Goal: Information Seeking & Learning: Check status

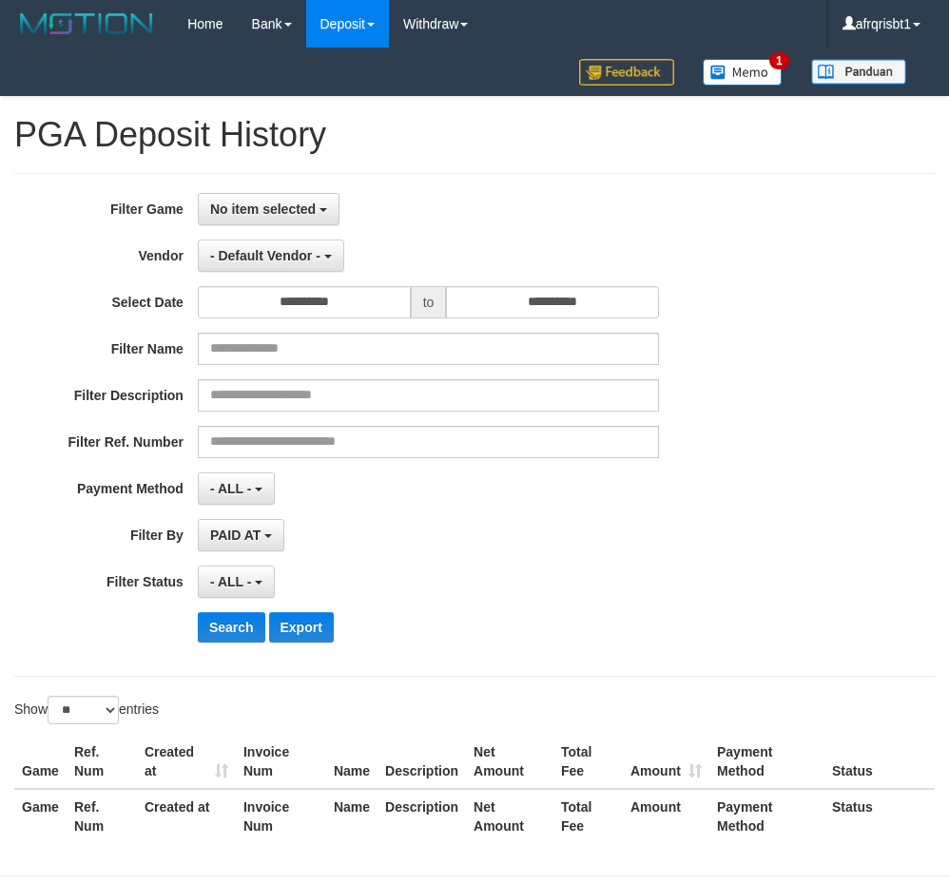
select select "**********"
select select "*"
select select "**"
click at [301, 219] on button "No item selected" at bounding box center [269, 209] width 142 height 32
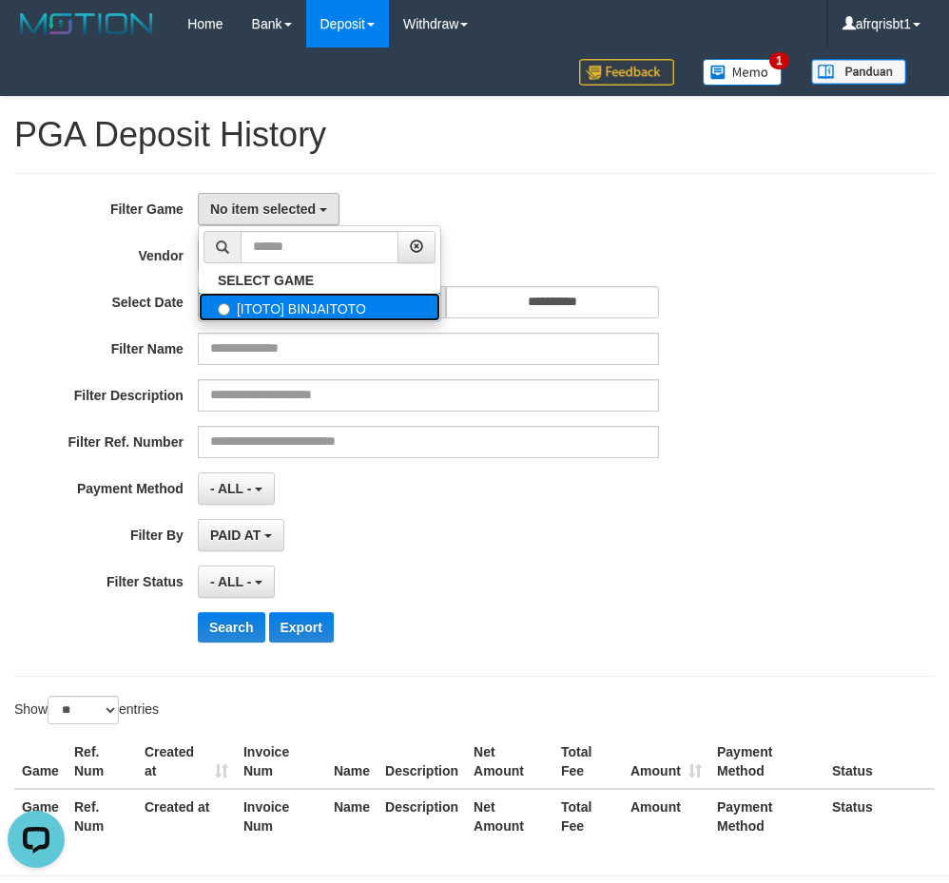
click at [295, 300] on label "[ITOTO] BINJAITOTO" at bounding box center [320, 307] width 242 height 29
drag, startPoint x: 445, startPoint y: 144, endPoint x: 401, endPoint y: 90, distance: 68.9
click at [444, 144] on h1 "PGA Deposit History" at bounding box center [474, 135] width 920 height 38
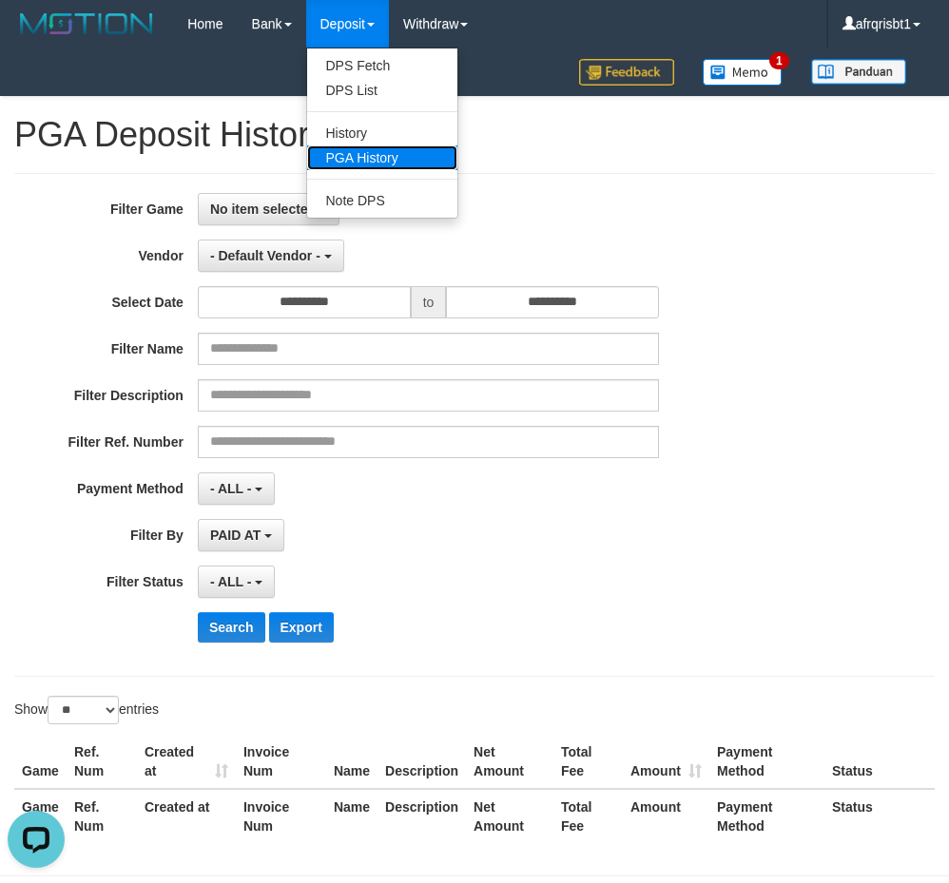
click at [391, 153] on link "PGA History" at bounding box center [382, 157] width 150 height 25
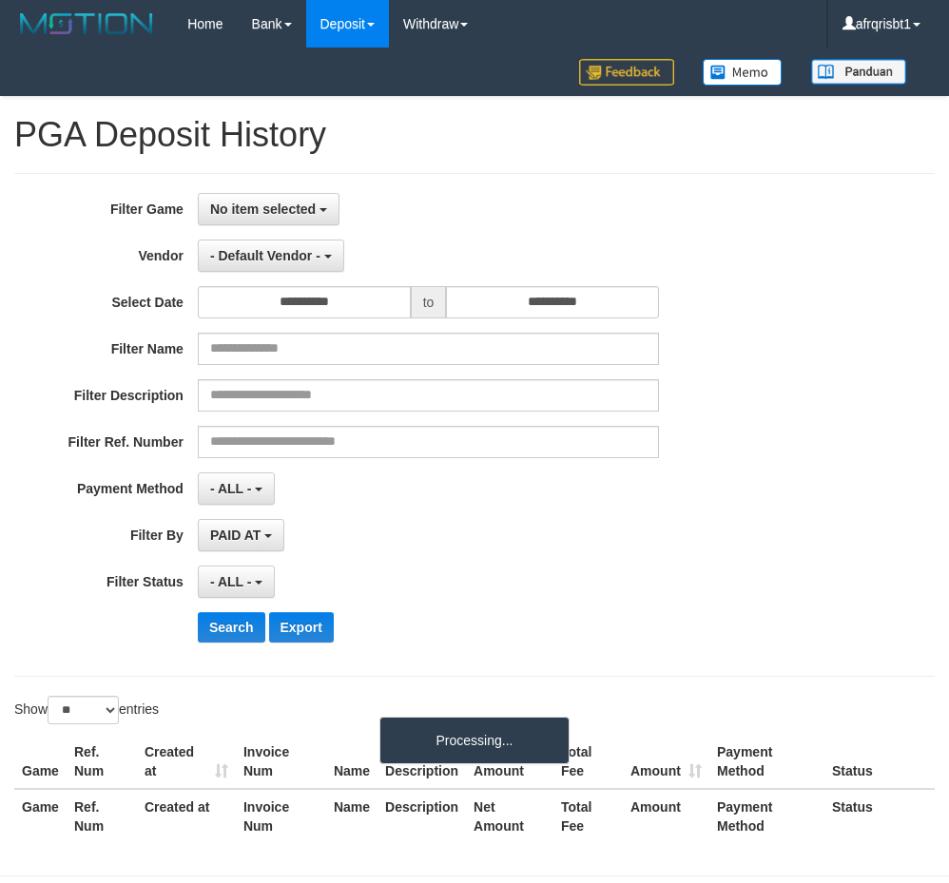
select select
select select "**"
click at [319, 213] on button "No item selected" at bounding box center [269, 209] width 142 height 32
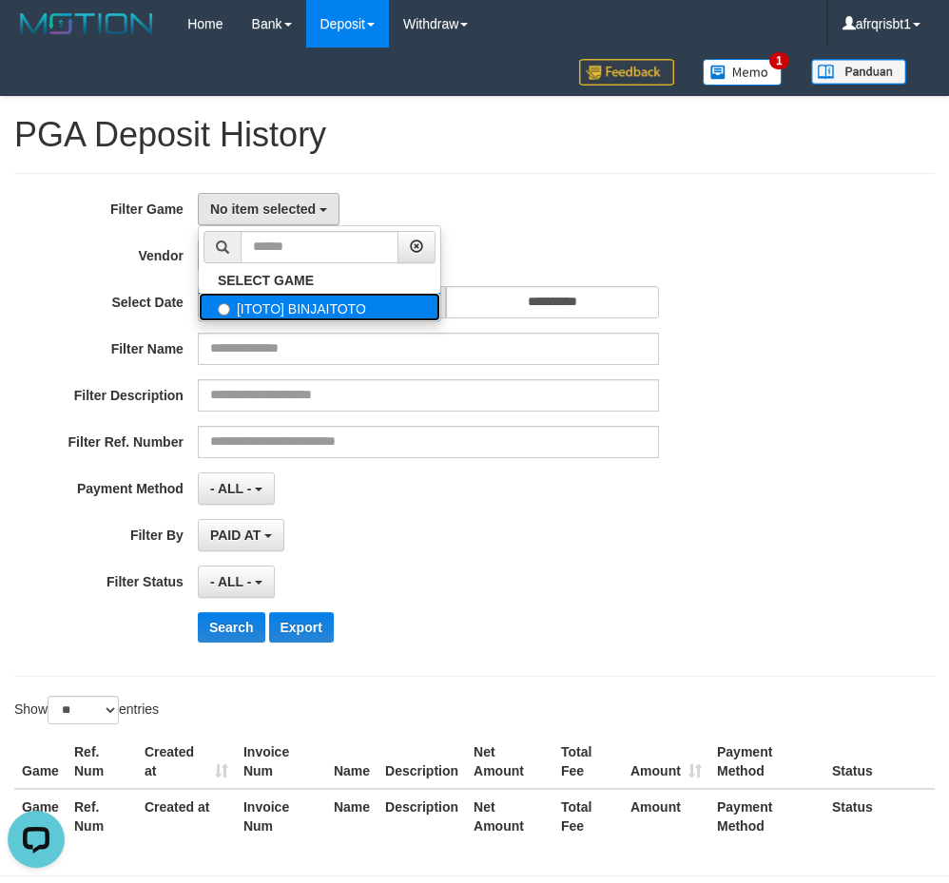
click at [331, 310] on label "[ITOTO] BINJAITOTO" at bounding box center [320, 307] width 242 height 29
select select "****"
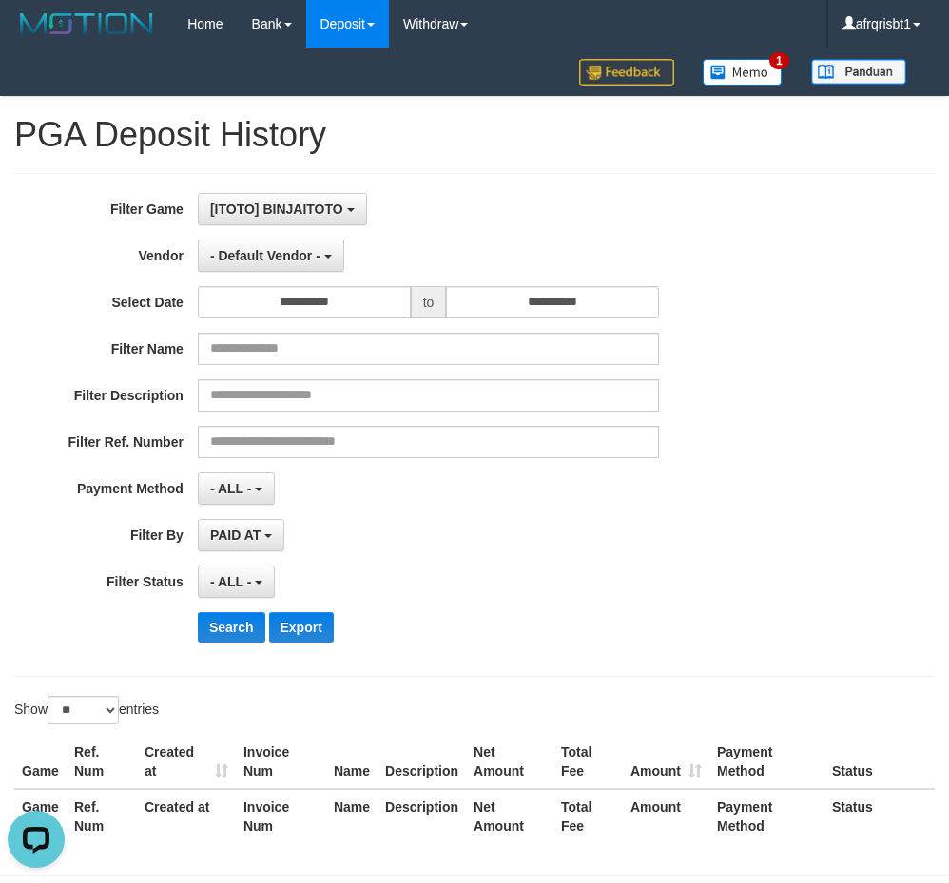
scroll to position [17, 0]
click at [560, 208] on div "[ITOTO] BINJAITOTO SELECT GAME [ITOTO] BINJAITOTO" at bounding box center [428, 209] width 461 height 32
click at [322, 254] on button "- Default Vendor -" at bounding box center [271, 256] width 146 height 32
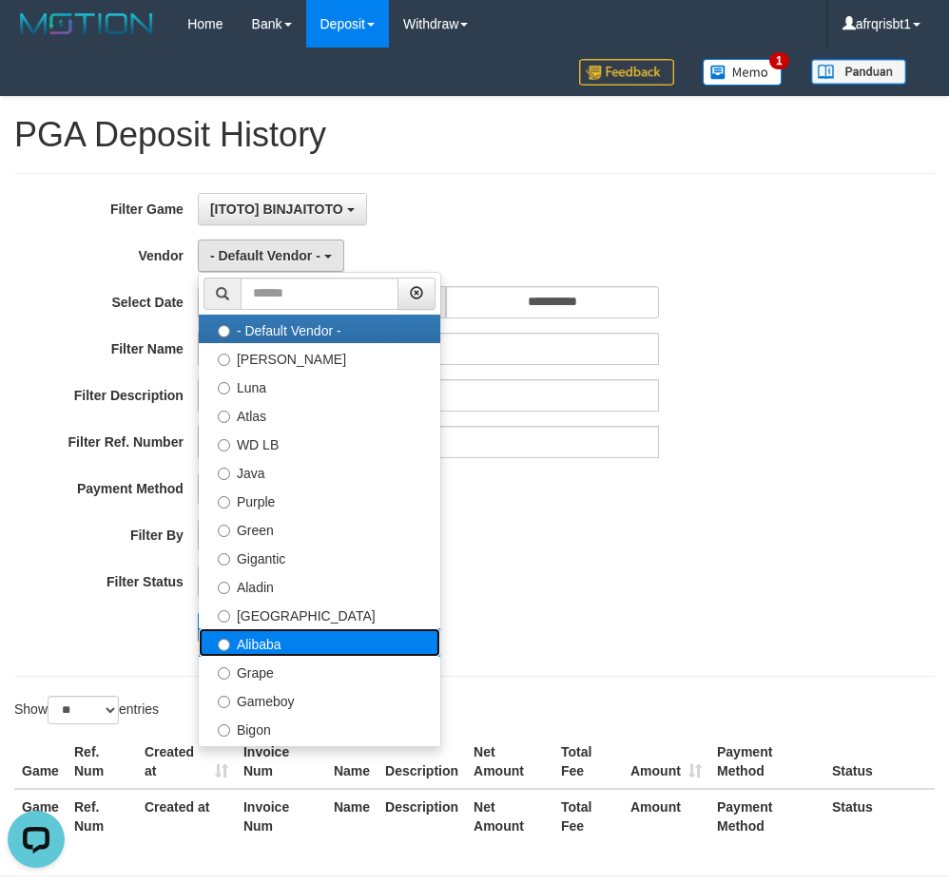
click at [286, 636] on label "Alibaba" at bounding box center [320, 643] width 242 height 29
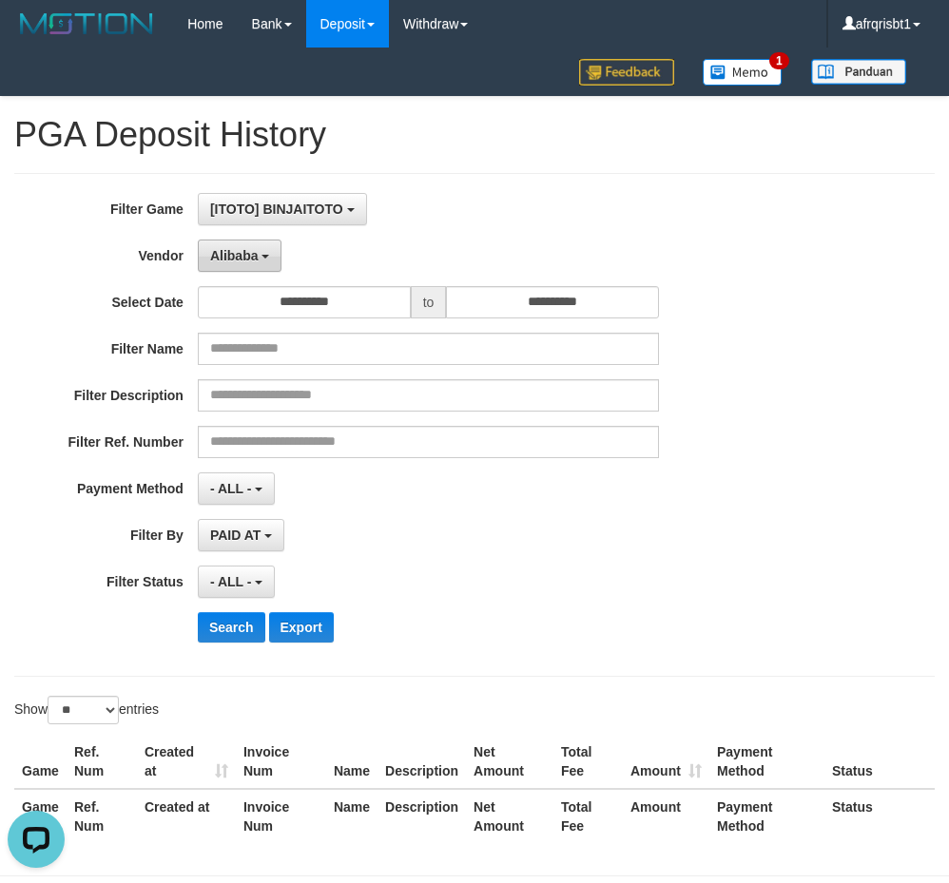
click at [256, 254] on span "Alibaba" at bounding box center [234, 255] width 48 height 15
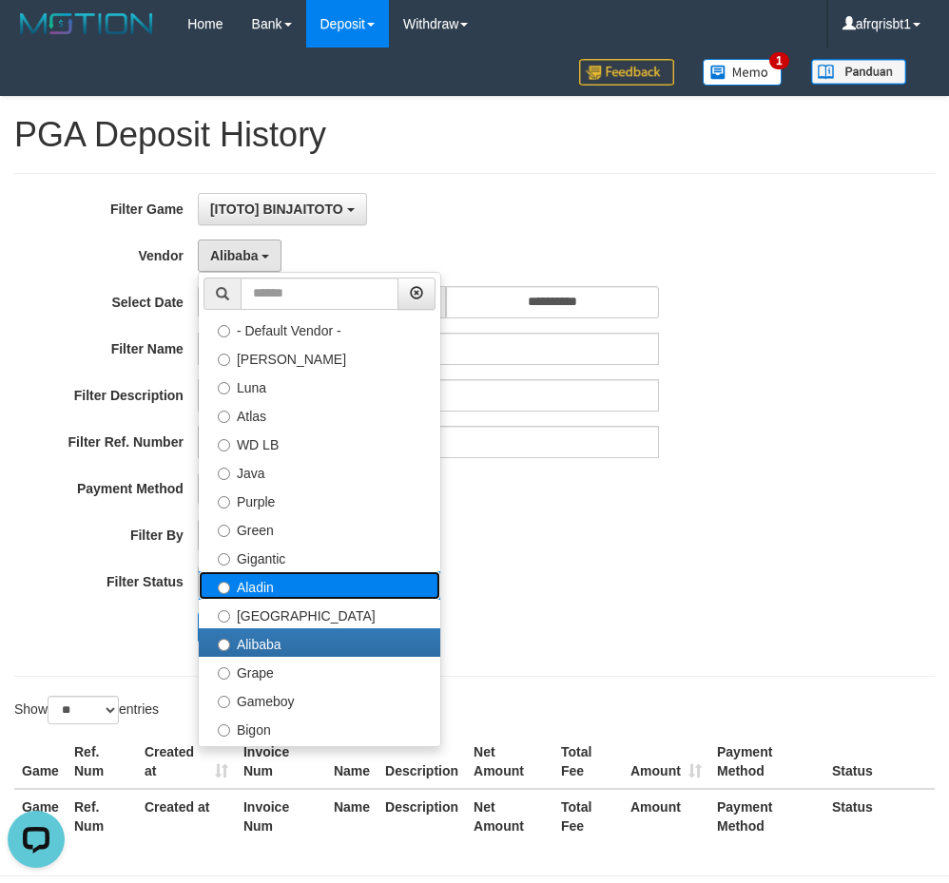
click at [264, 586] on label "Aladin" at bounding box center [320, 585] width 242 height 29
select select "**********"
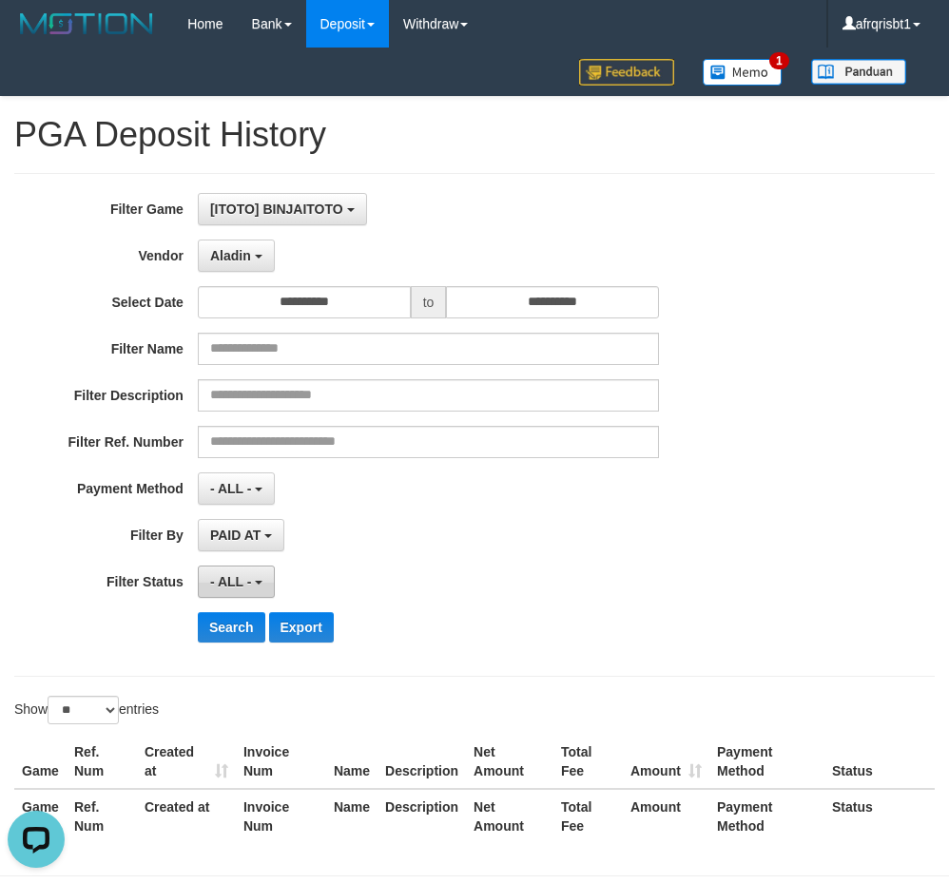
drag, startPoint x: 262, startPoint y: 584, endPoint x: 243, endPoint y: 654, distance: 72.9
click at [261, 585] on b "button" at bounding box center [259, 583] width 8 height 4
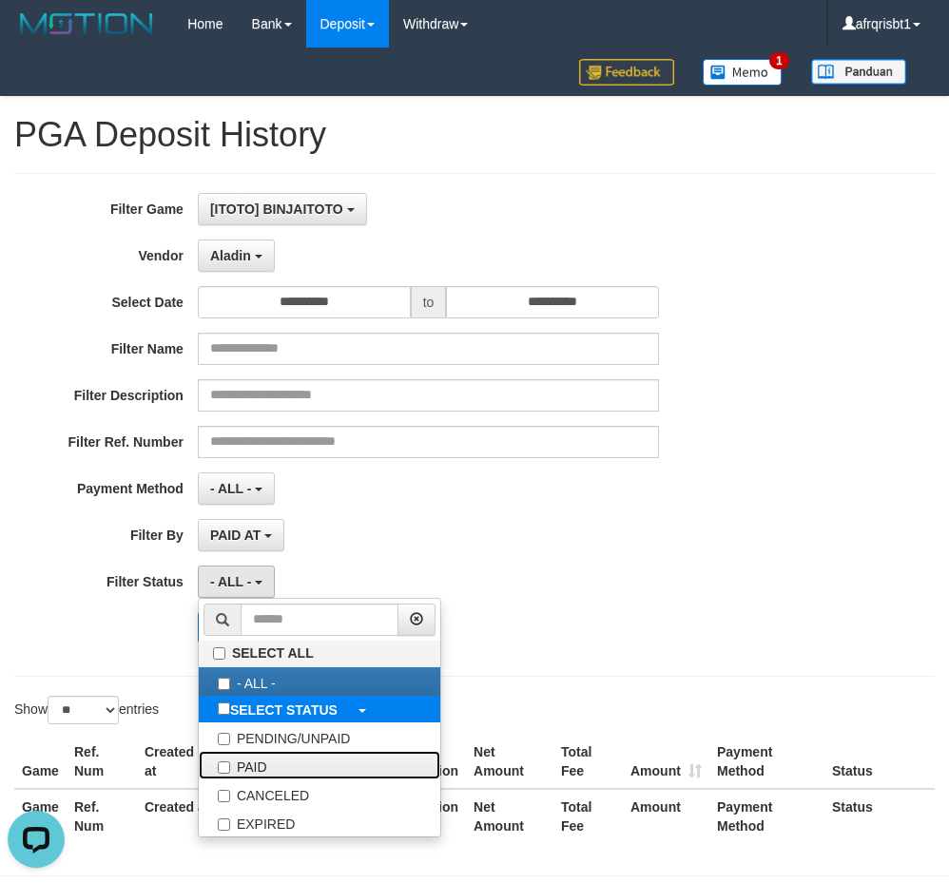
drag, startPoint x: 263, startPoint y: 765, endPoint x: 297, endPoint y: 721, distance: 55.0
click at [264, 764] on label "PAID" at bounding box center [320, 765] width 242 height 29
select select "*"
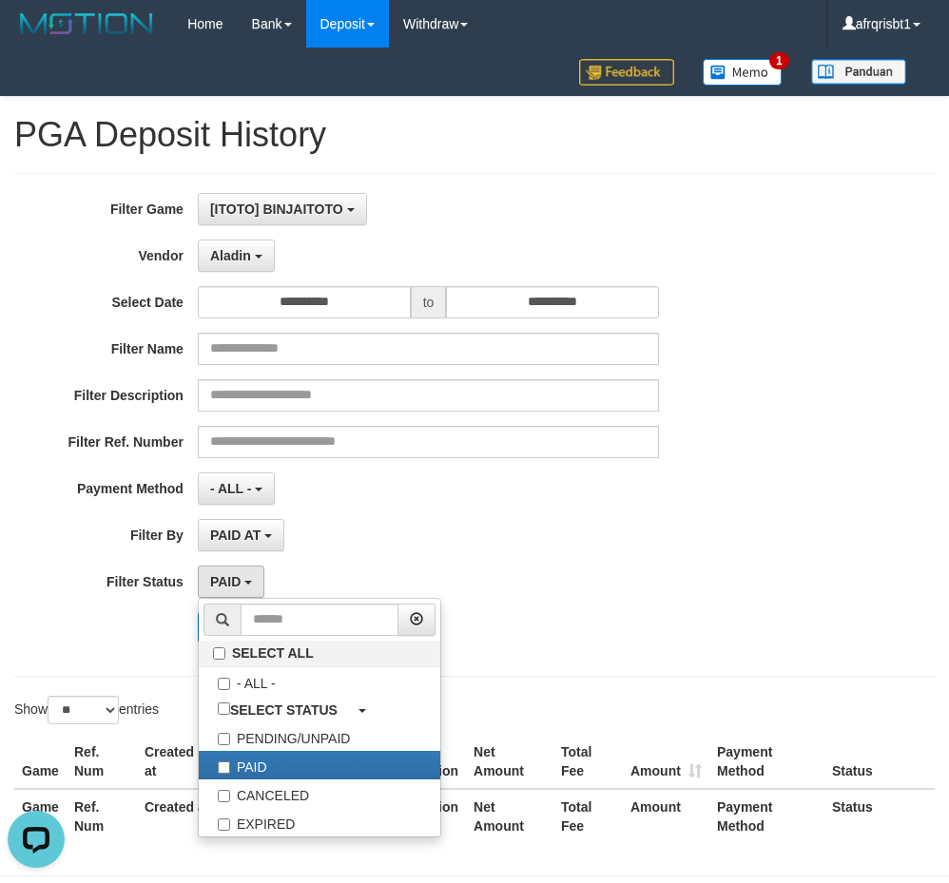
drag, startPoint x: 466, startPoint y: 540, endPoint x: 453, endPoint y: 541, distance: 13.3
click at [466, 540] on div "PAID AT PAID AT CREATED AT" at bounding box center [428, 535] width 461 height 32
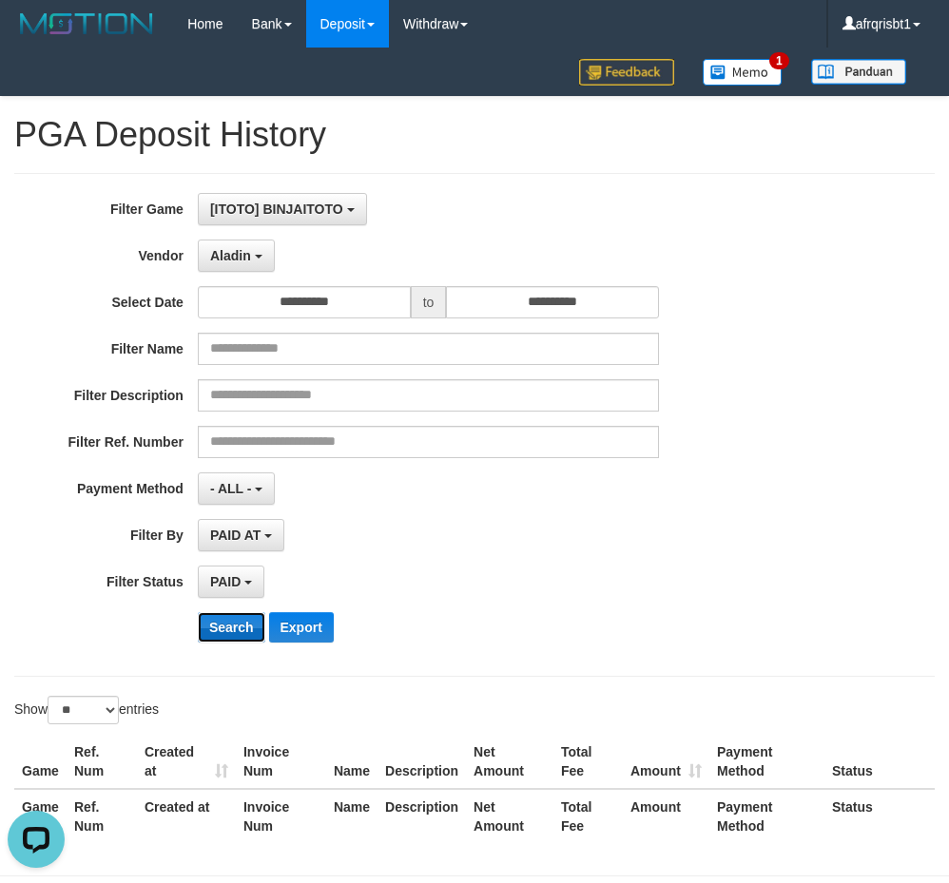
click at [249, 629] on button "Search" at bounding box center [232, 627] width 68 height 30
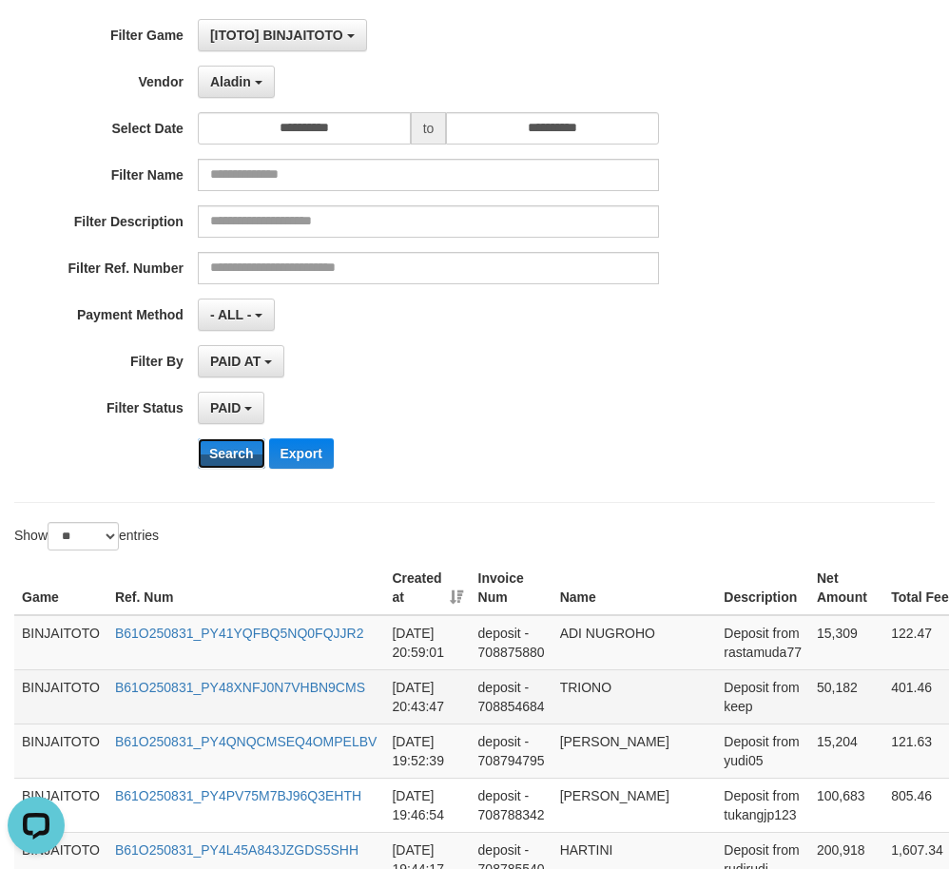
scroll to position [364, 0]
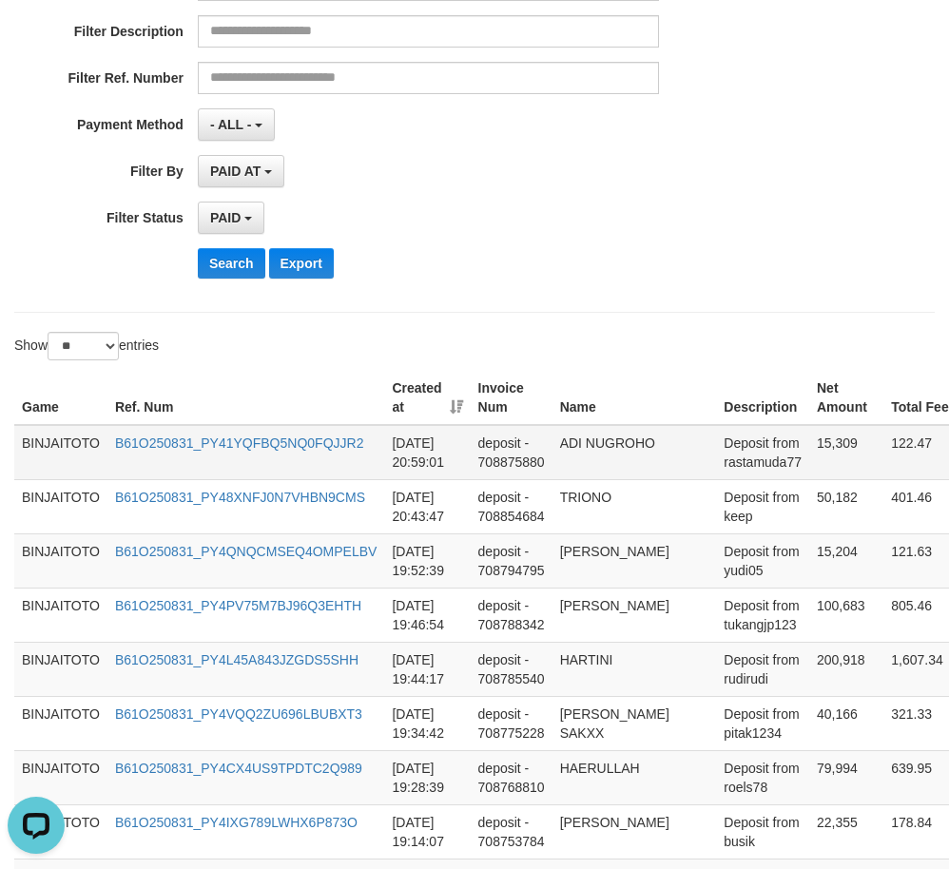
click at [563, 441] on td "ADI NUGROHO" at bounding box center [634, 452] width 165 height 55
drag, startPoint x: 563, startPoint y: 441, endPoint x: 590, endPoint y: 466, distance: 36.3
click at [590, 466] on td "ADI NUGROHO" at bounding box center [634, 452] width 165 height 55
copy td "ADI NUGROHO"
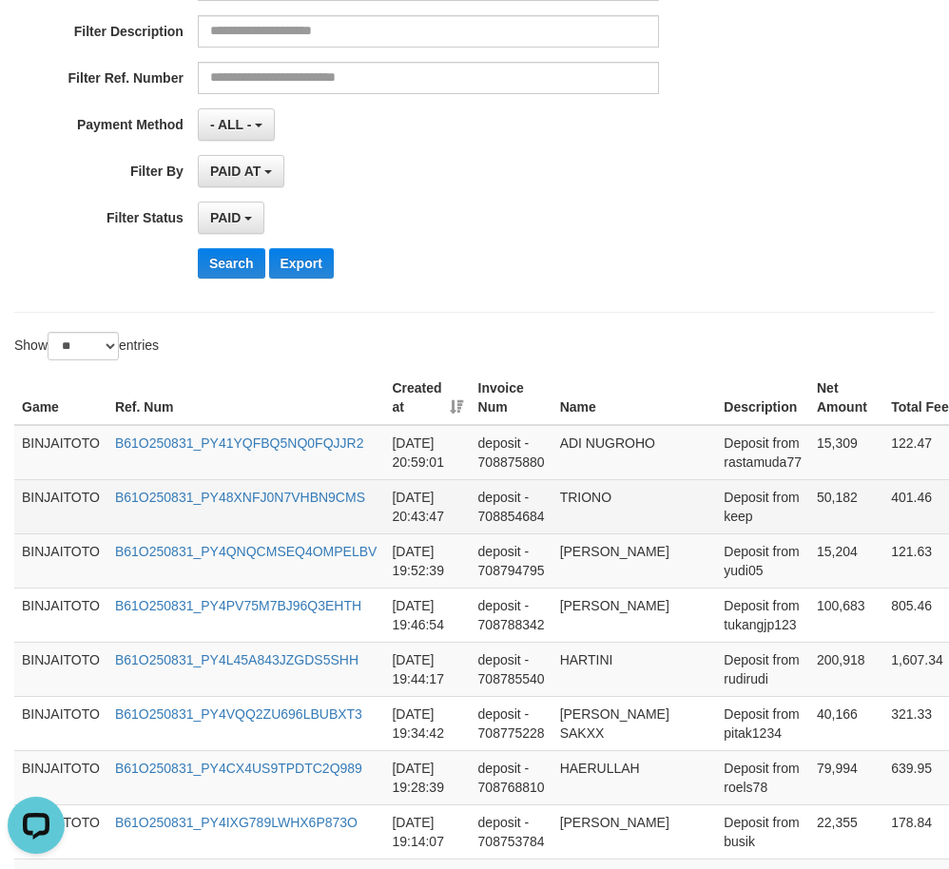
click at [581, 502] on td "TRIONO" at bounding box center [634, 506] width 165 height 54
copy td "TRIONO"
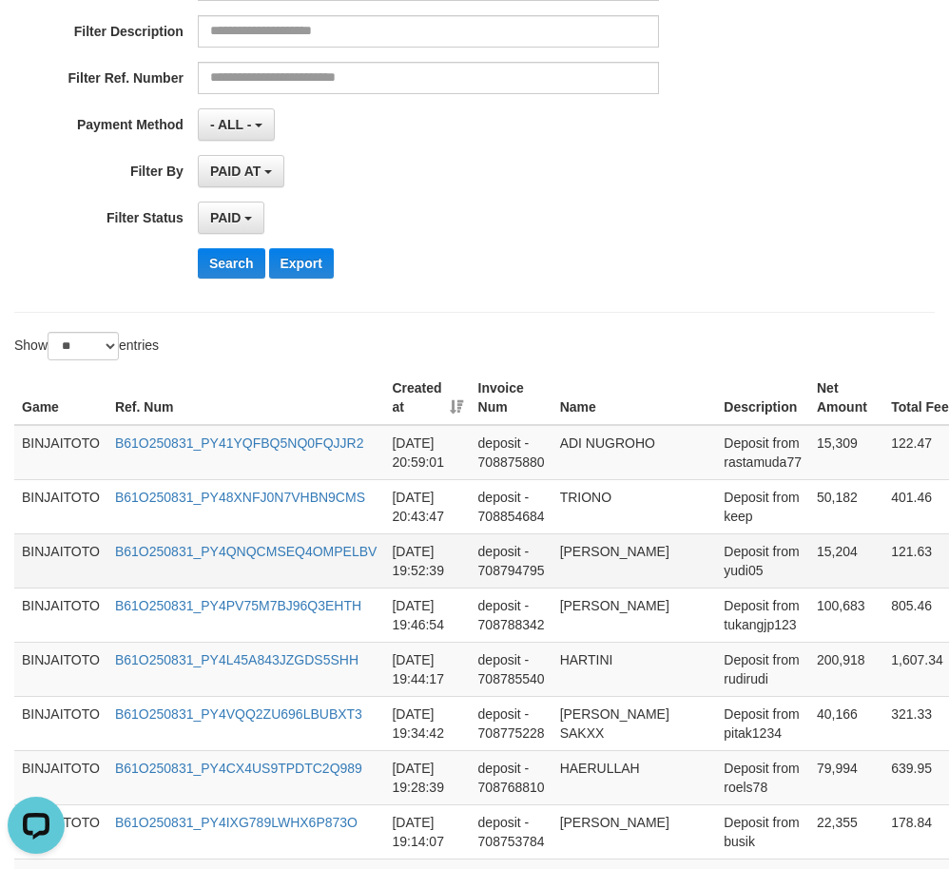
click at [583, 554] on td "YUDI PERMANA" at bounding box center [634, 560] width 165 height 54
copy td "YUDI PERMANA"
drag, startPoint x: 583, startPoint y: 554, endPoint x: 603, endPoint y: 567, distance: 23.5
click at [603, 567] on td "YUDI PERMANA" at bounding box center [634, 560] width 165 height 54
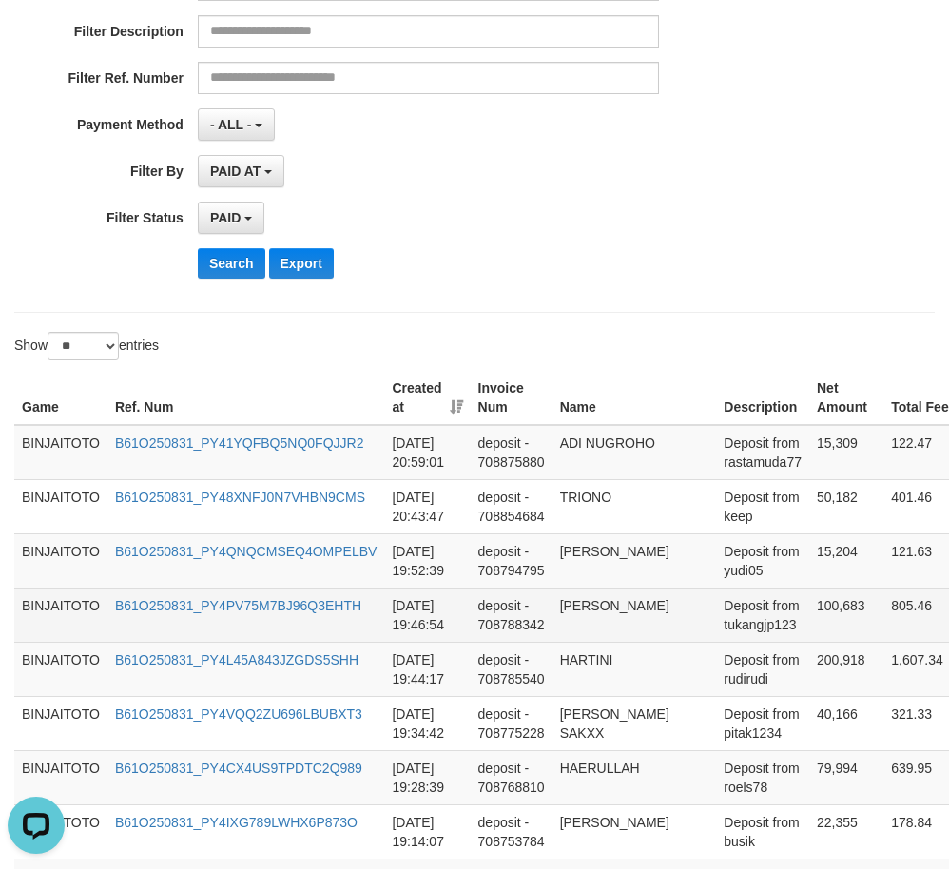
click at [570, 606] on td "AJIS SETIA BUDI" at bounding box center [634, 615] width 165 height 54
drag, startPoint x: 570, startPoint y: 606, endPoint x: 589, endPoint y: 627, distance: 28.3
click at [589, 627] on td "AJIS SETIA BUDI" at bounding box center [634, 615] width 165 height 54
copy td "AJIS SETIA BUDI"
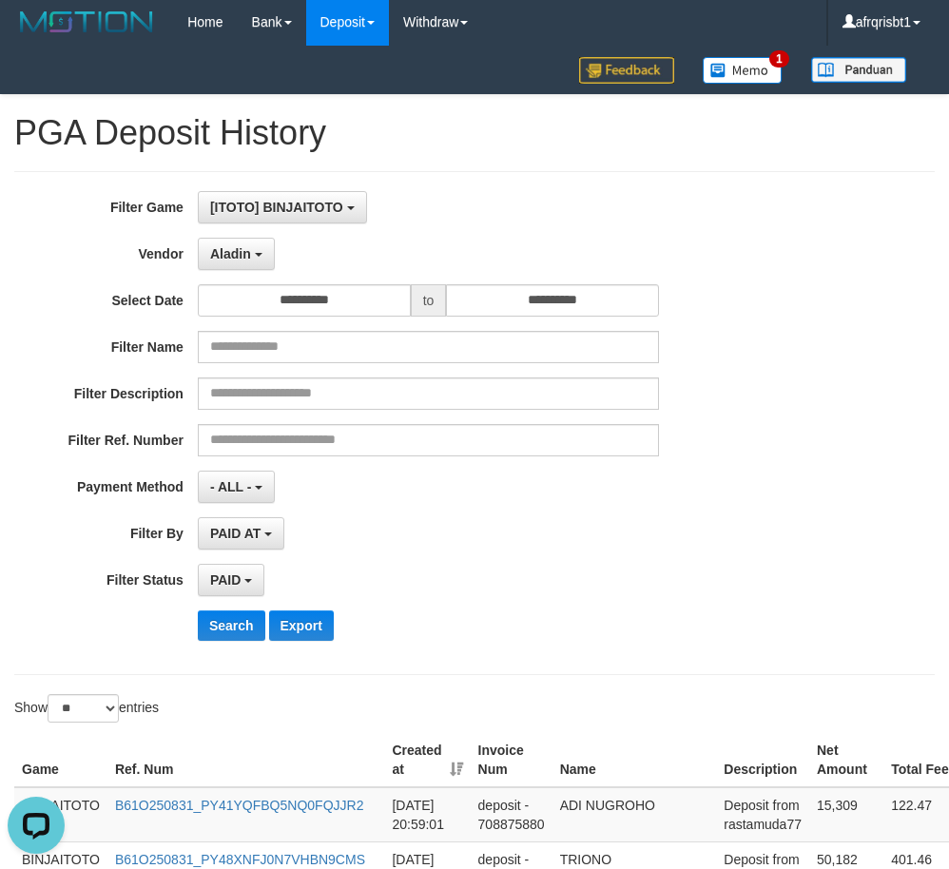
scroll to position [0, 0]
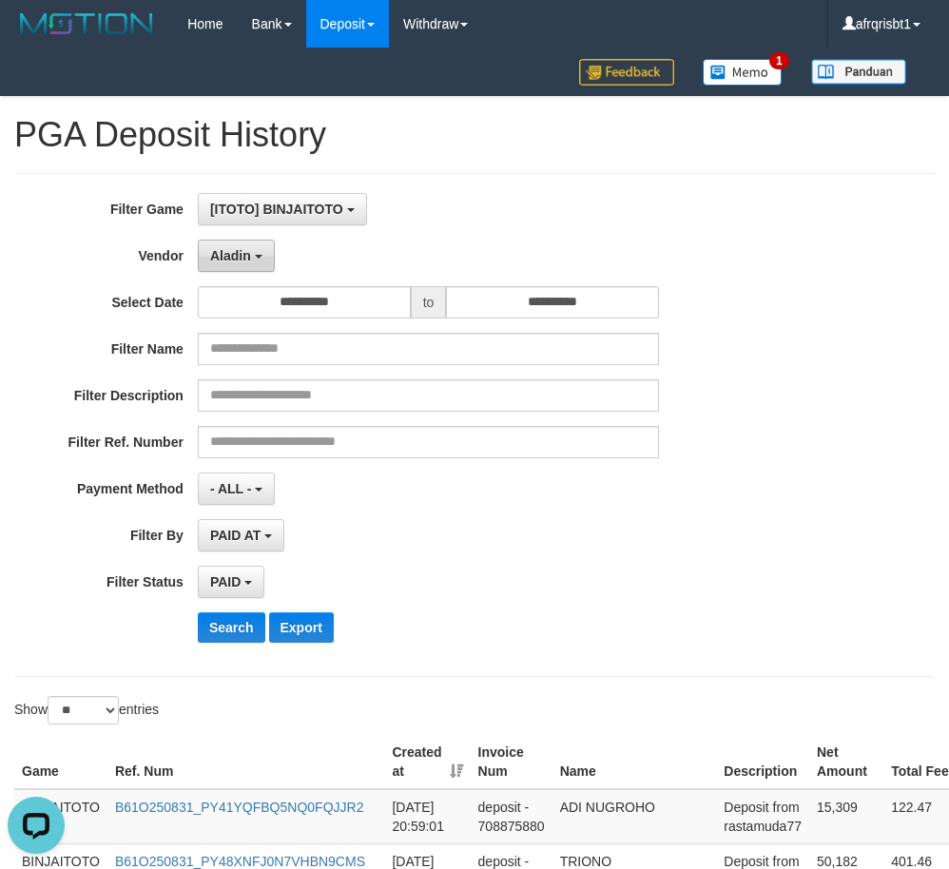
click at [261, 253] on button "Aladin" at bounding box center [236, 256] width 77 height 32
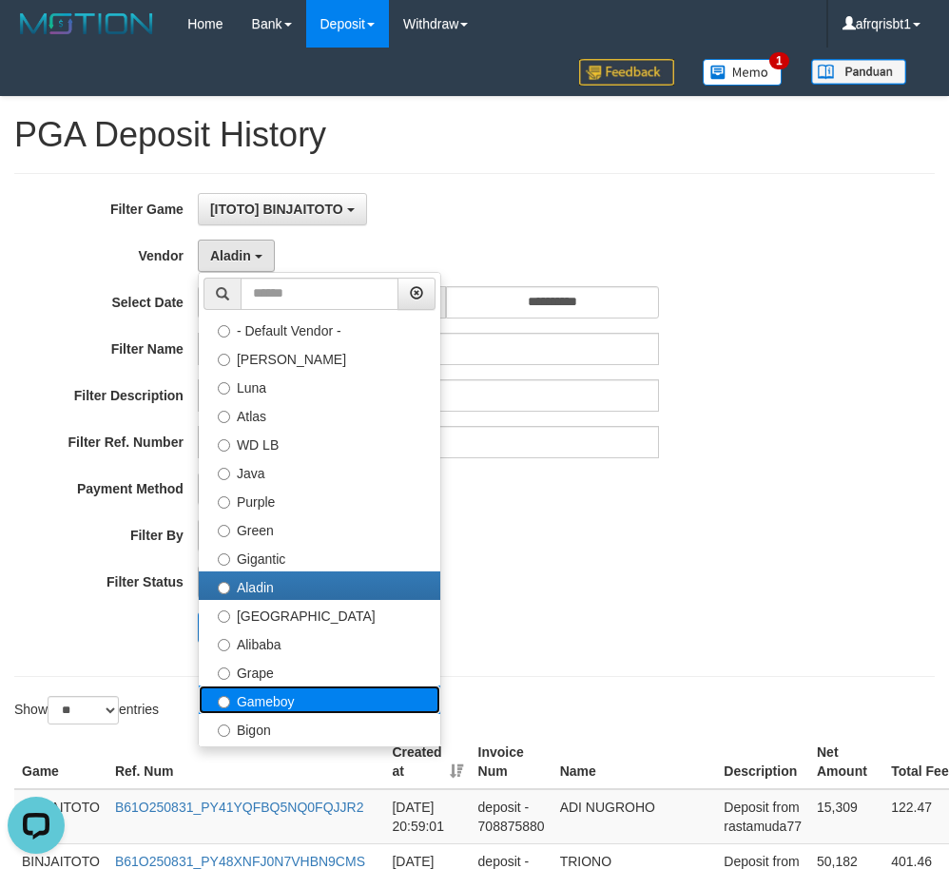
click at [313, 695] on label "Gameboy" at bounding box center [320, 700] width 242 height 29
select select "**********"
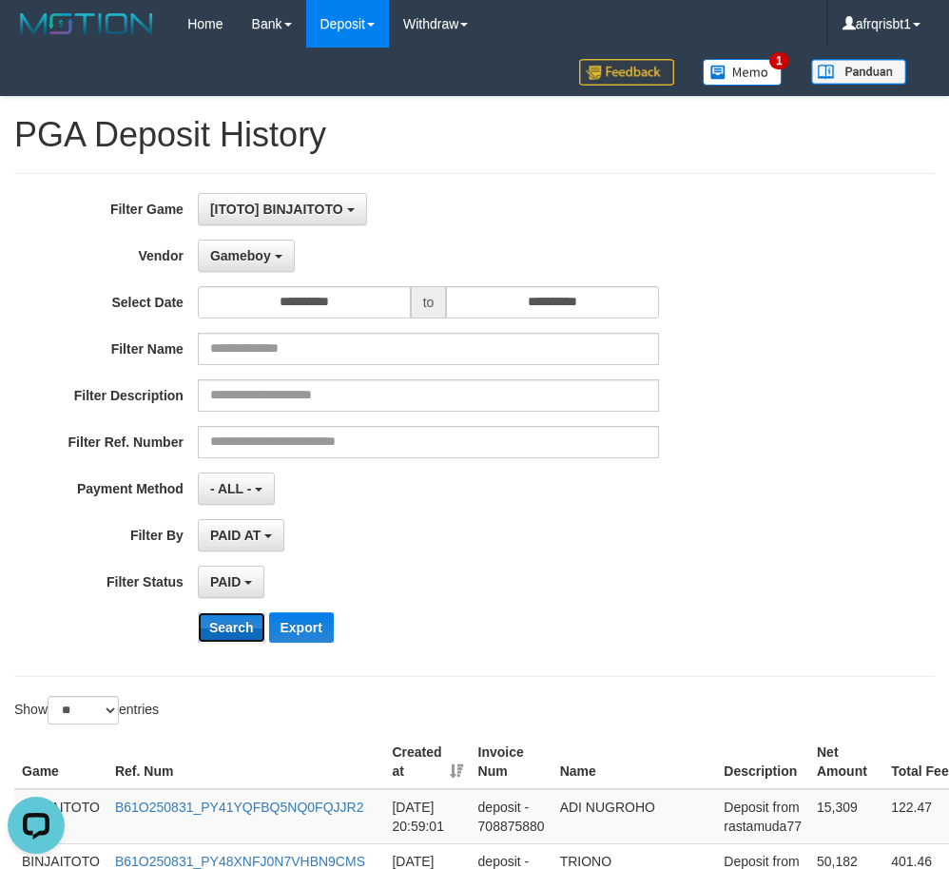
click at [242, 619] on button "Search" at bounding box center [232, 627] width 68 height 30
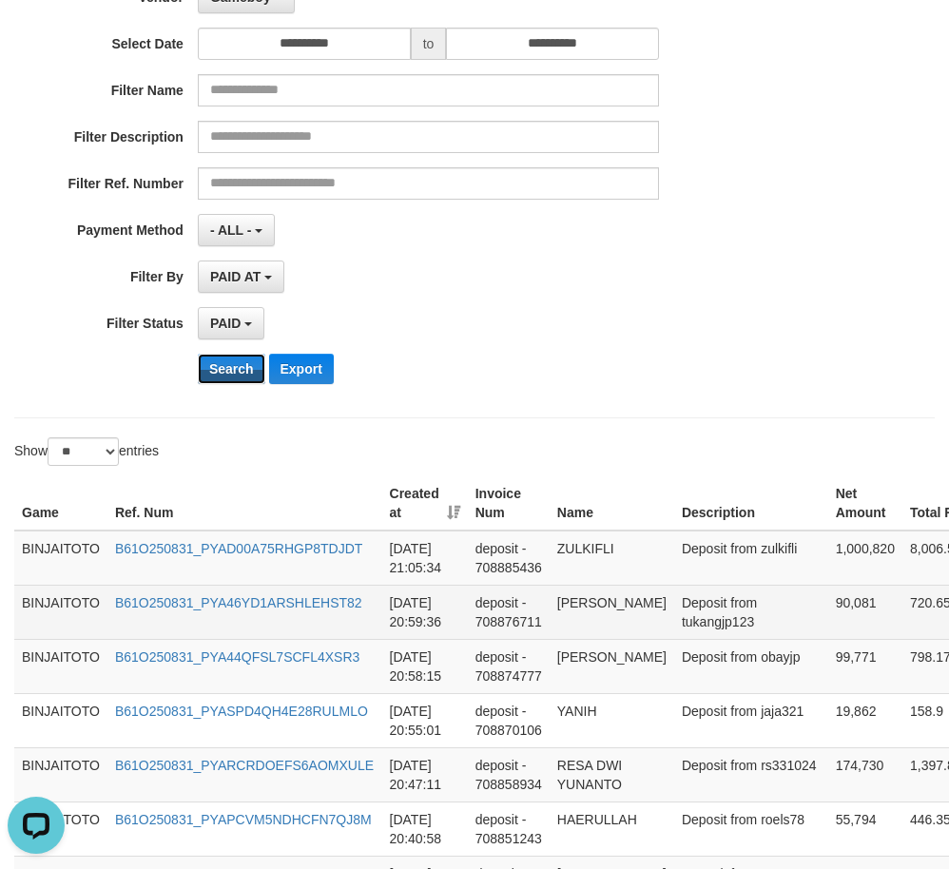
scroll to position [285, 0]
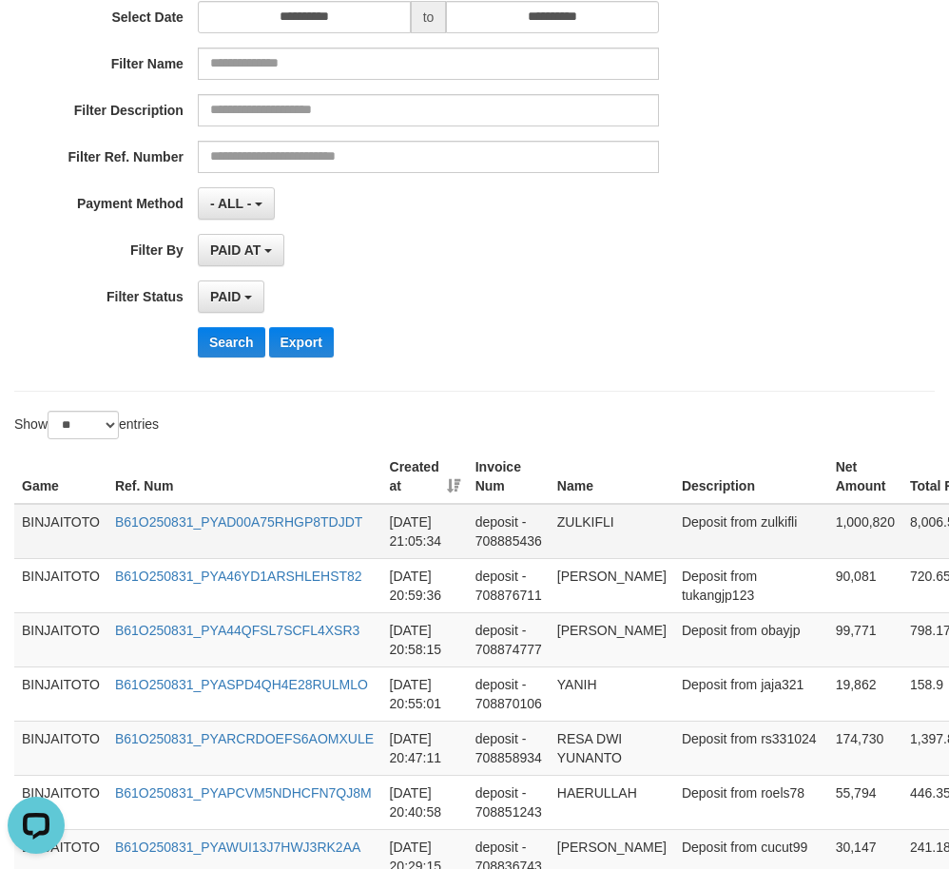
click at [583, 523] on td "ZULKIFLI" at bounding box center [612, 531] width 125 height 55
copy td "ZULKIFLI"
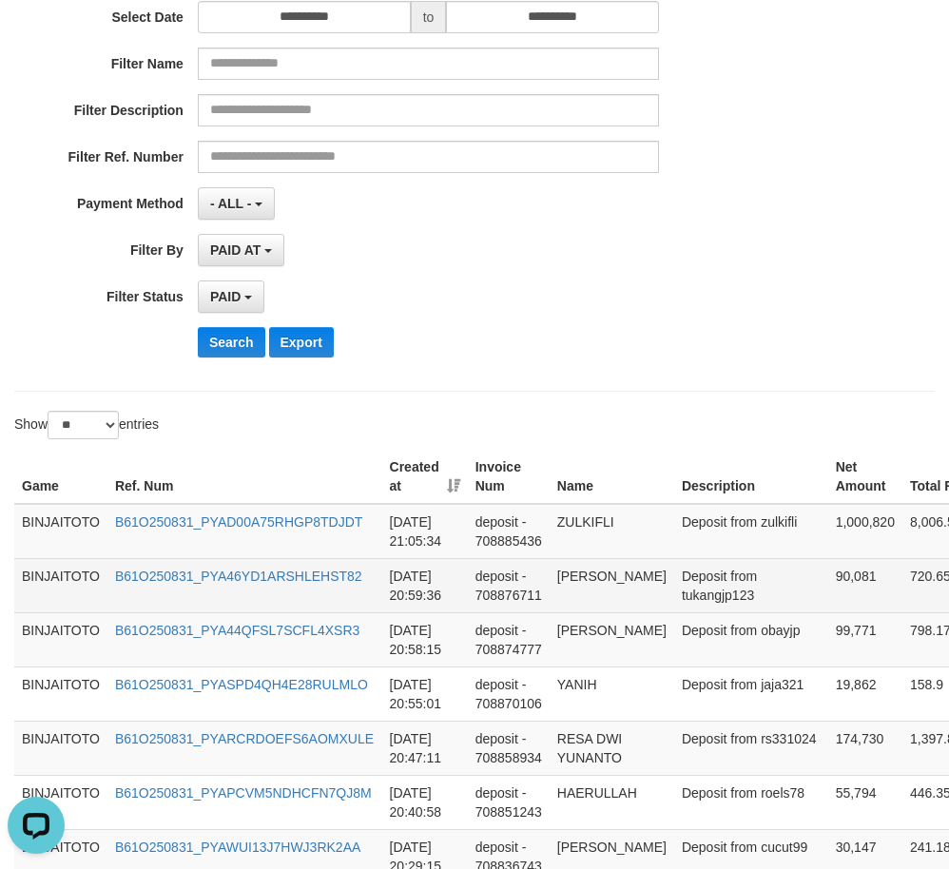
click at [570, 581] on td "AJIS SETIA BUDI" at bounding box center [612, 585] width 125 height 54
drag, startPoint x: 570, startPoint y: 581, endPoint x: 578, endPoint y: 594, distance: 15.8
click at [578, 594] on td "AJIS SETIA BUDI" at bounding box center [612, 585] width 125 height 54
copy td "AJIS SETIA BUDI"
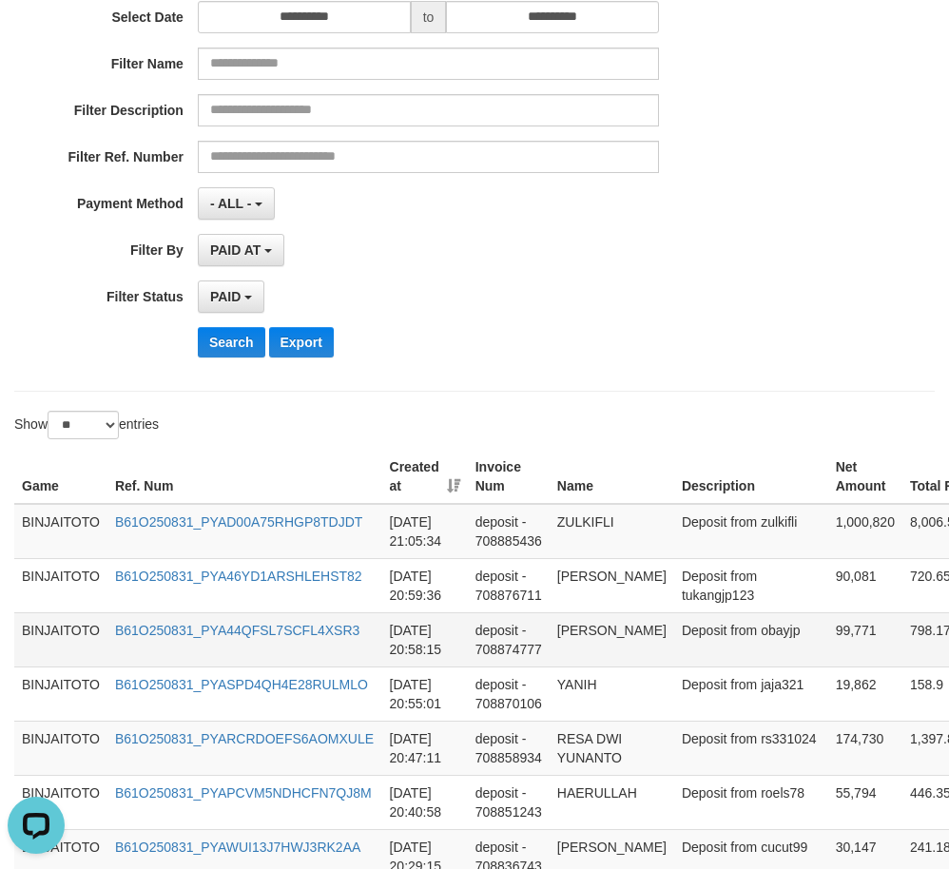
click at [568, 630] on td "OBAY AHMAD BAIHAQI" at bounding box center [612, 639] width 125 height 54
drag, startPoint x: 568, startPoint y: 629, endPoint x: 601, endPoint y: 670, distance: 52.7
click at [601, 667] on td "OBAY AHMAD BAIHAQI" at bounding box center [612, 639] width 125 height 54
copy td "OBAY AHMAD BAIHAQI"
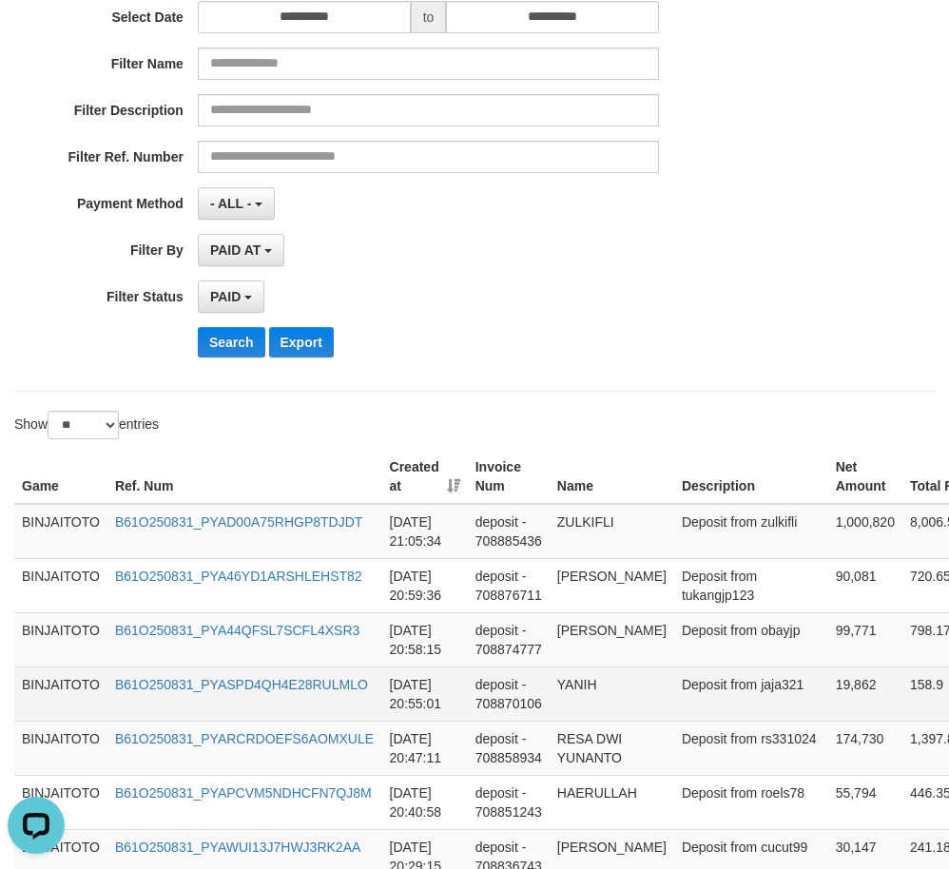
click at [577, 706] on td "YANIH" at bounding box center [612, 694] width 125 height 54
copy td "YANIH"
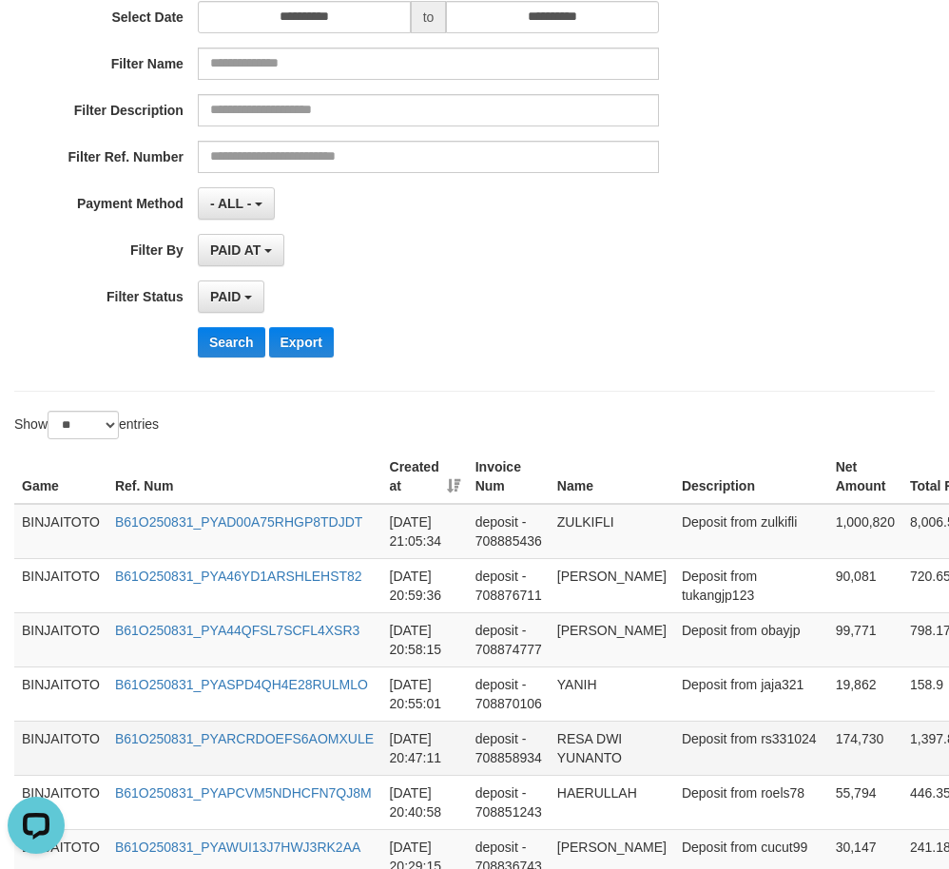
click at [571, 760] on td "RESA DWI YUNANTO" at bounding box center [612, 748] width 125 height 54
copy td "RESA DWI YUNANTO"
drag, startPoint x: 572, startPoint y: 761, endPoint x: 592, endPoint y: 769, distance: 21.7
click at [592, 769] on td "RESA DWI YUNANTO" at bounding box center [612, 748] width 125 height 54
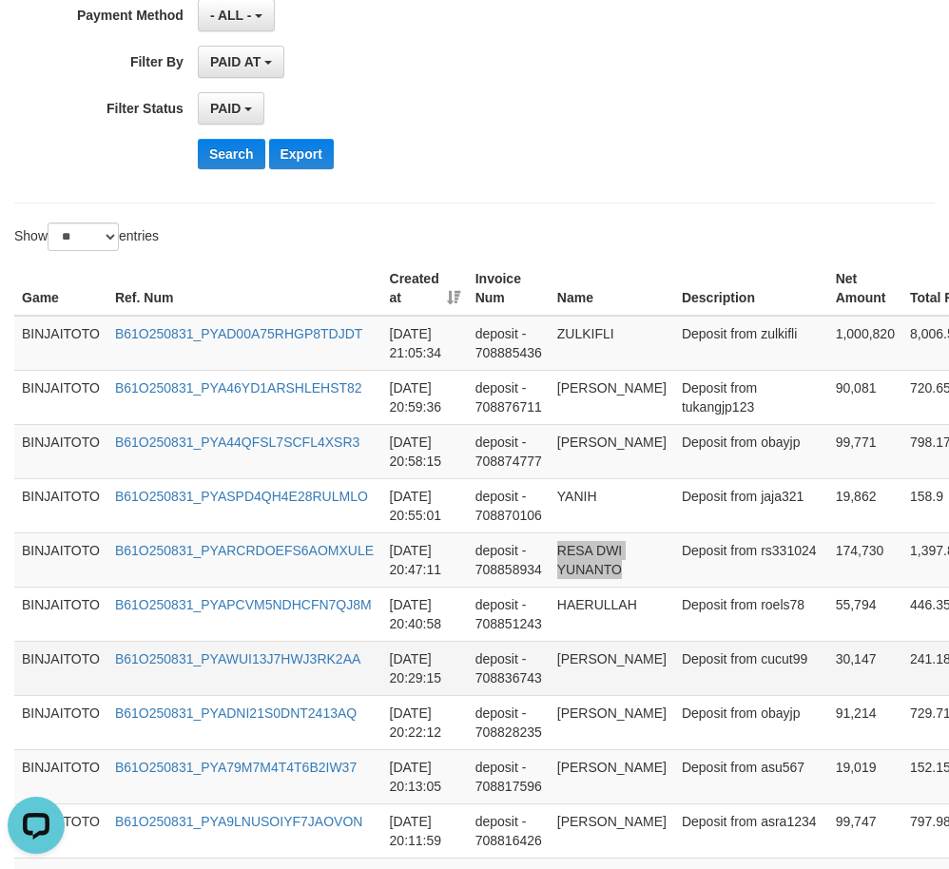
scroll to position [475, 0]
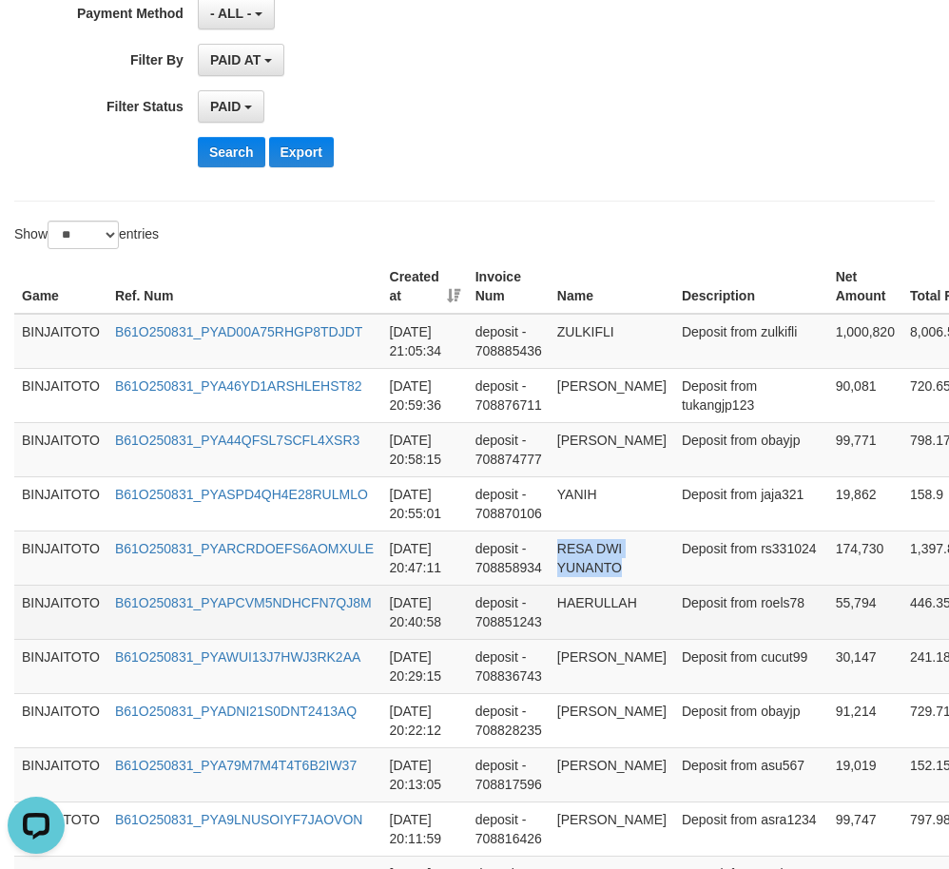
click at [595, 627] on td "HAERULLAH" at bounding box center [612, 612] width 125 height 54
copy td "HAERULLAH"
click at [595, 627] on td "HAERULLAH" at bounding box center [612, 612] width 125 height 54
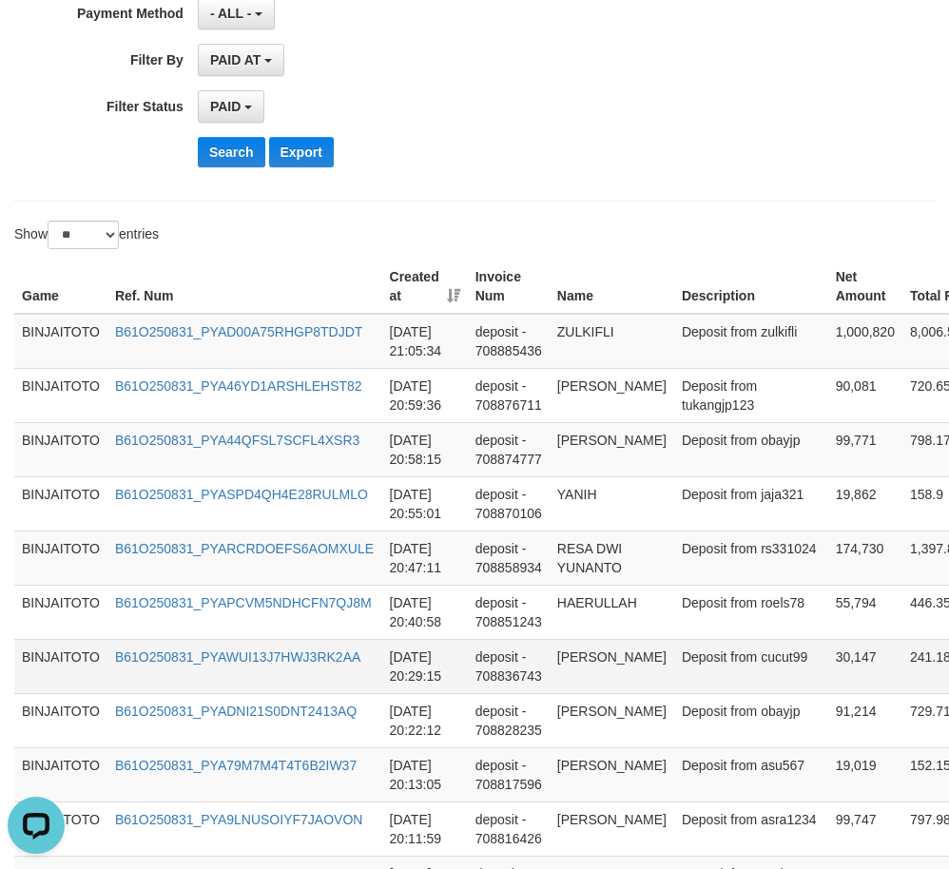
click at [581, 667] on td "LENNY PATE" at bounding box center [612, 666] width 125 height 54
drag, startPoint x: 588, startPoint y: 669, endPoint x: 641, endPoint y: 679, distance: 54.1
click at [641, 679] on td "LENNY PATE" at bounding box center [612, 666] width 125 height 54
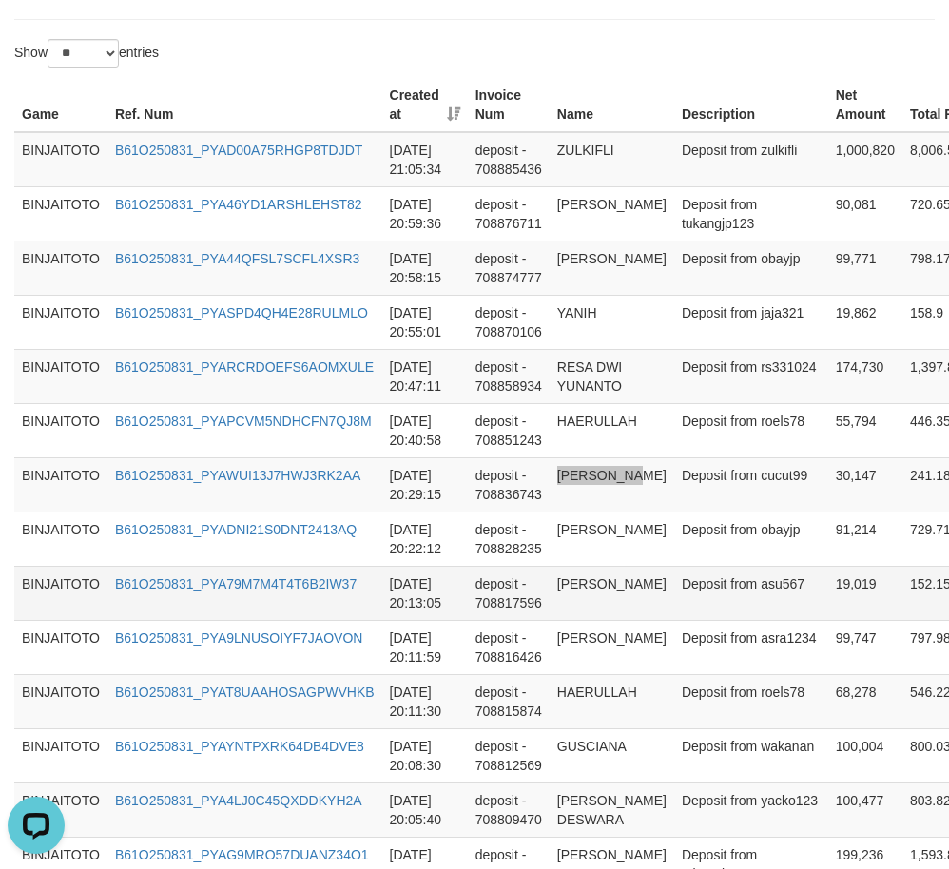
scroll to position [666, 0]
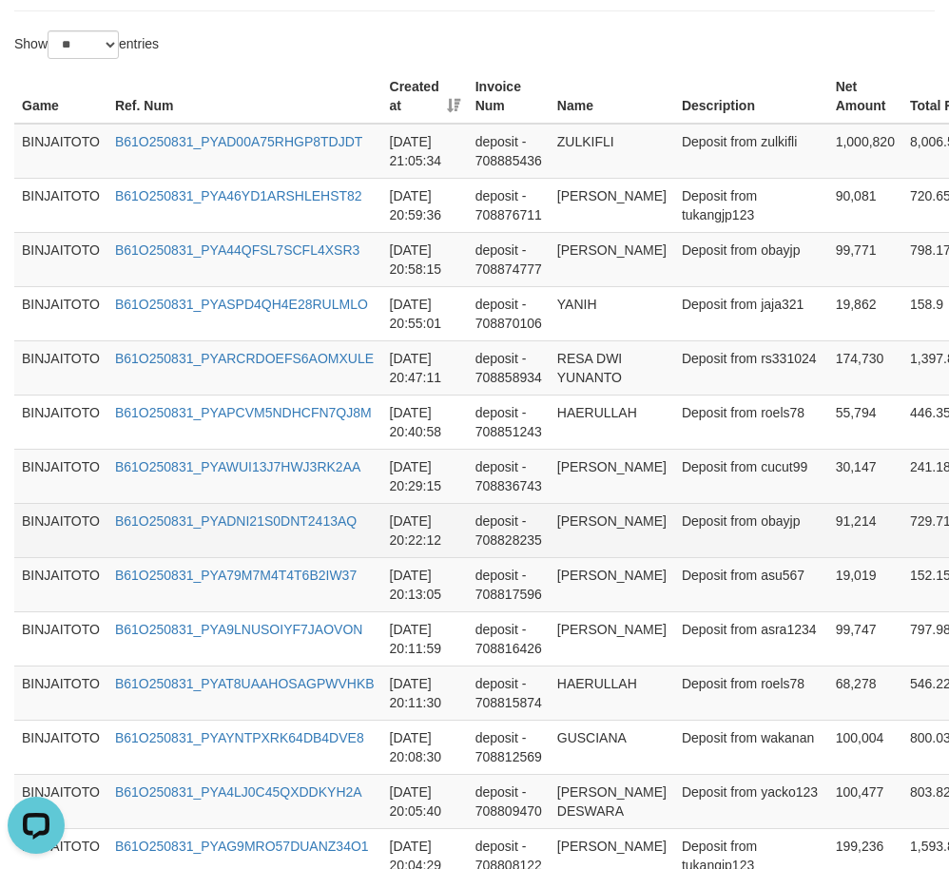
click at [570, 553] on td "OBAY AHMAD BAIHAQI" at bounding box center [612, 530] width 125 height 54
click at [572, 547] on td "OBAY AHMAD BAIHAQI" at bounding box center [612, 530] width 125 height 54
click at [572, 545] on td "OBAY AHMAD BAIHAQI" at bounding box center [612, 530] width 125 height 54
drag, startPoint x: 572, startPoint y: 545, endPoint x: 599, endPoint y: 576, distance: 41.2
click at [599, 557] on td "OBAY AHMAD BAIHAQI" at bounding box center [612, 530] width 125 height 54
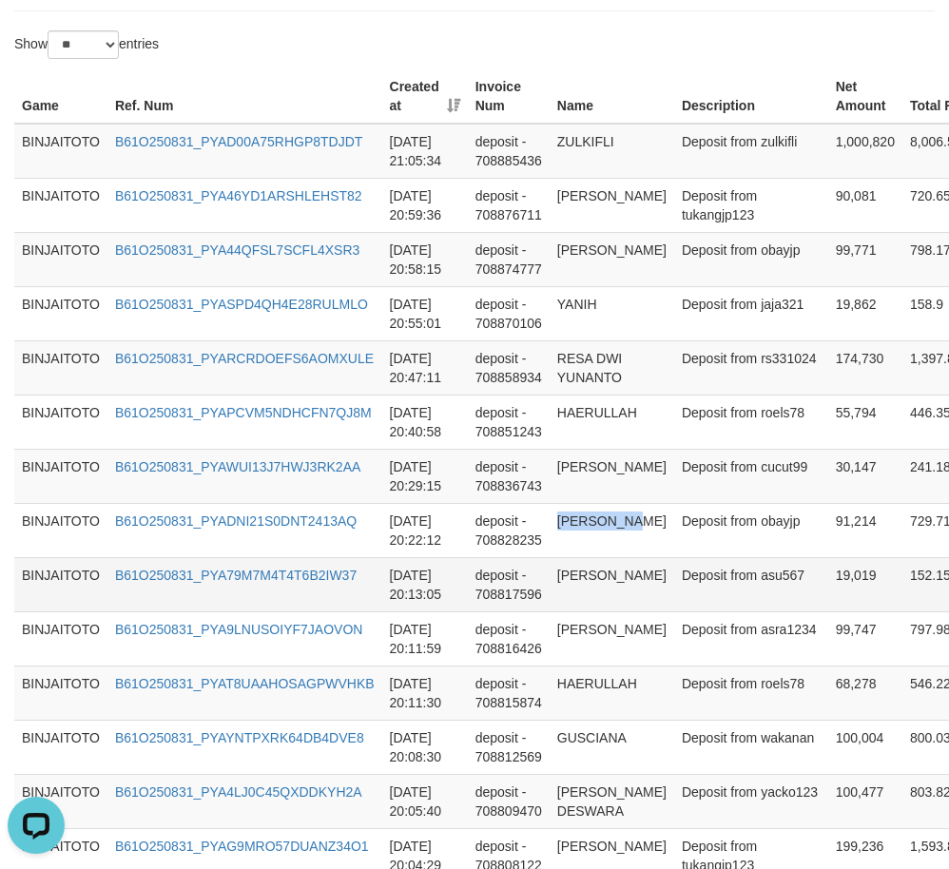
click at [569, 611] on td "JOKO ALGORO" at bounding box center [612, 584] width 125 height 54
drag, startPoint x: 569, startPoint y: 621, endPoint x: 588, endPoint y: 628, distance: 20.1
click at [588, 611] on td "JOKO ALGORO" at bounding box center [612, 584] width 125 height 54
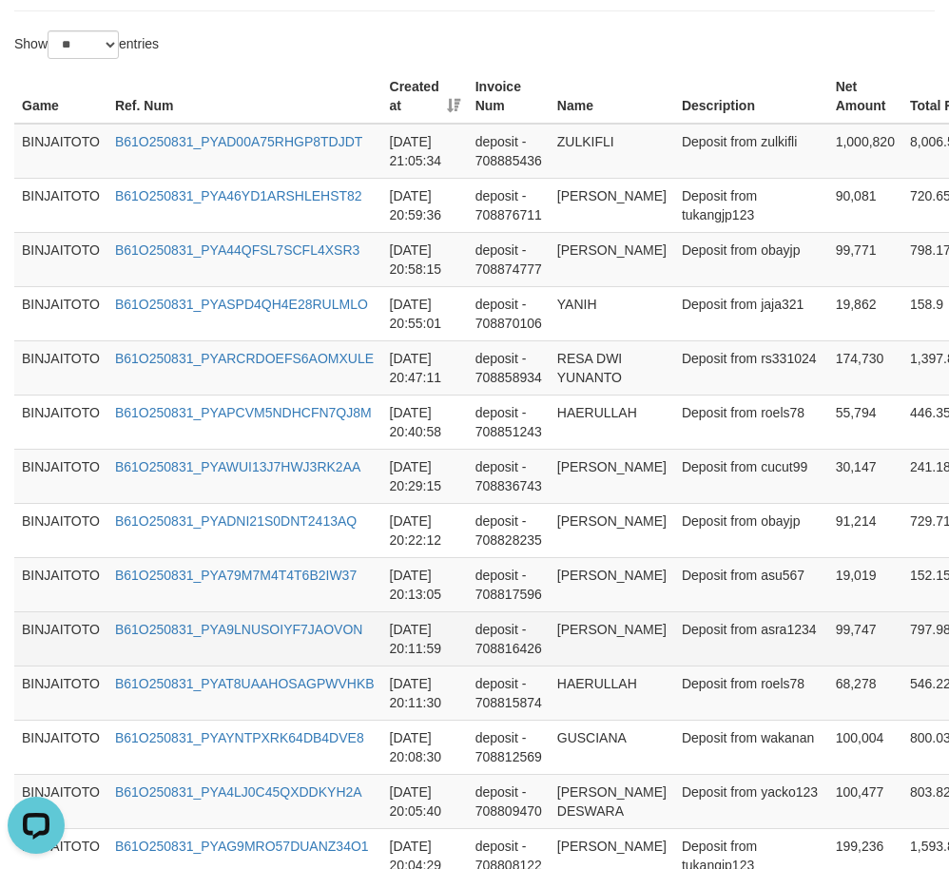
click at [568, 666] on td "SRI AYU HARDINI" at bounding box center [612, 638] width 125 height 54
drag, startPoint x: 568, startPoint y: 669, endPoint x: 607, endPoint y: 677, distance: 39.7
click at [607, 666] on td "SRI AYU HARDINI" at bounding box center [612, 638] width 125 height 54
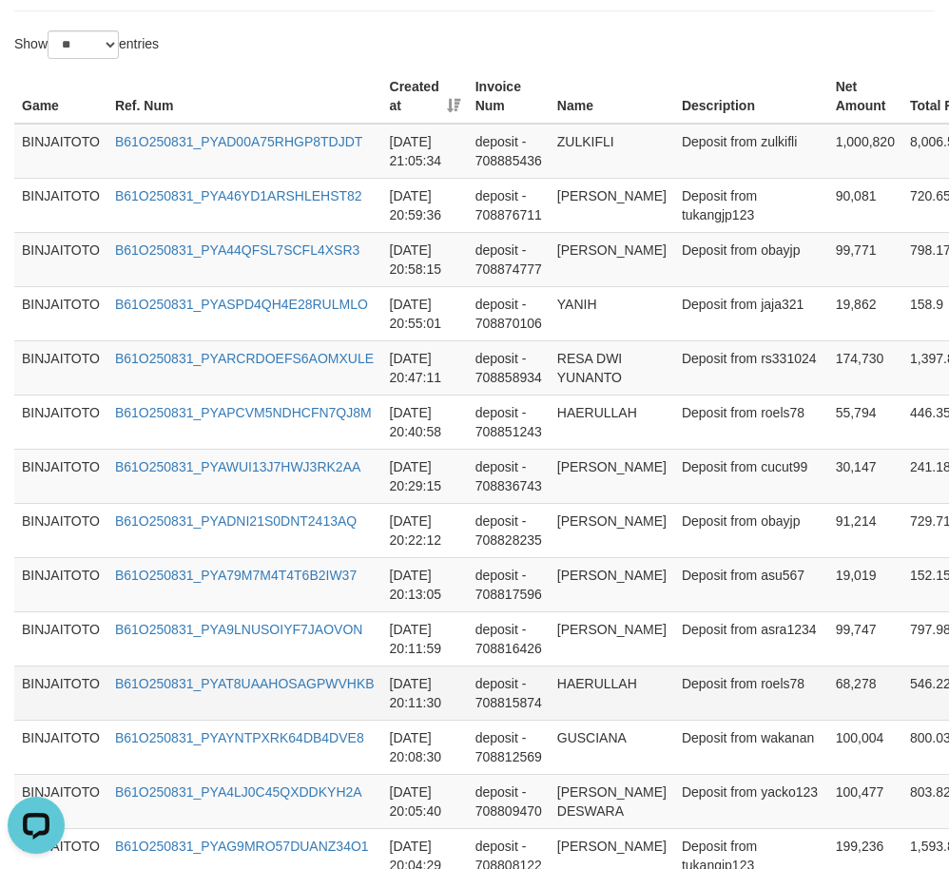
click at [573, 719] on td "HAERULLAH" at bounding box center [612, 693] width 125 height 54
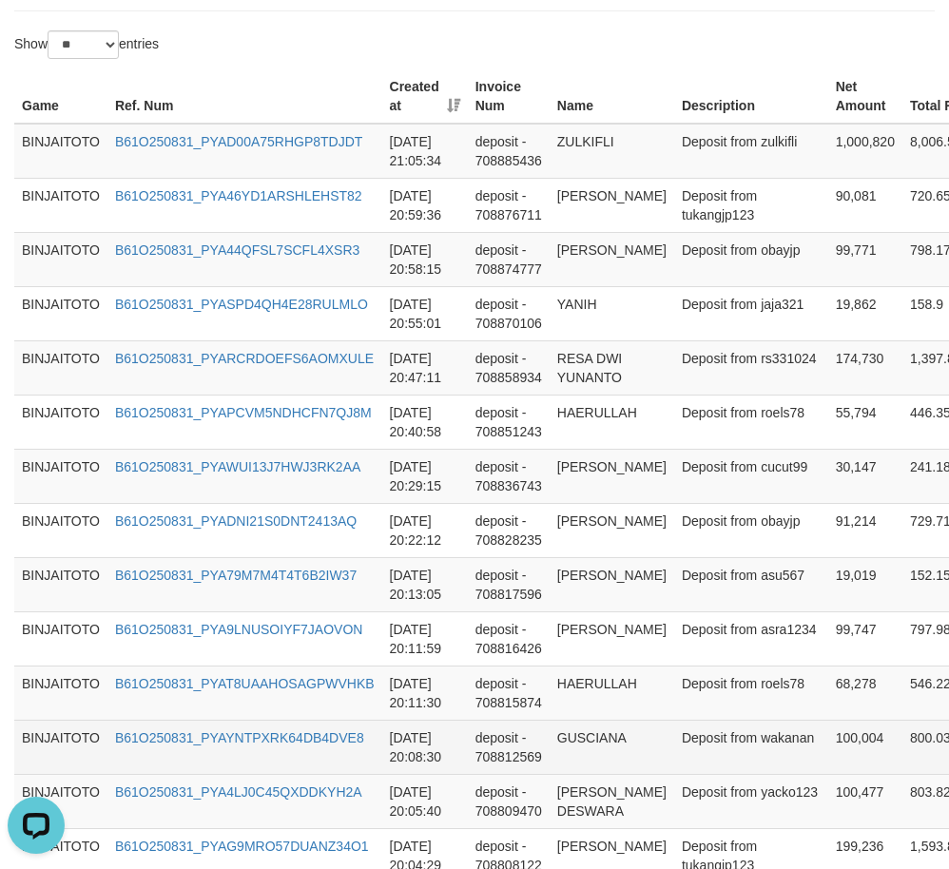
click at [590, 771] on td "GUSCIANA" at bounding box center [612, 747] width 125 height 54
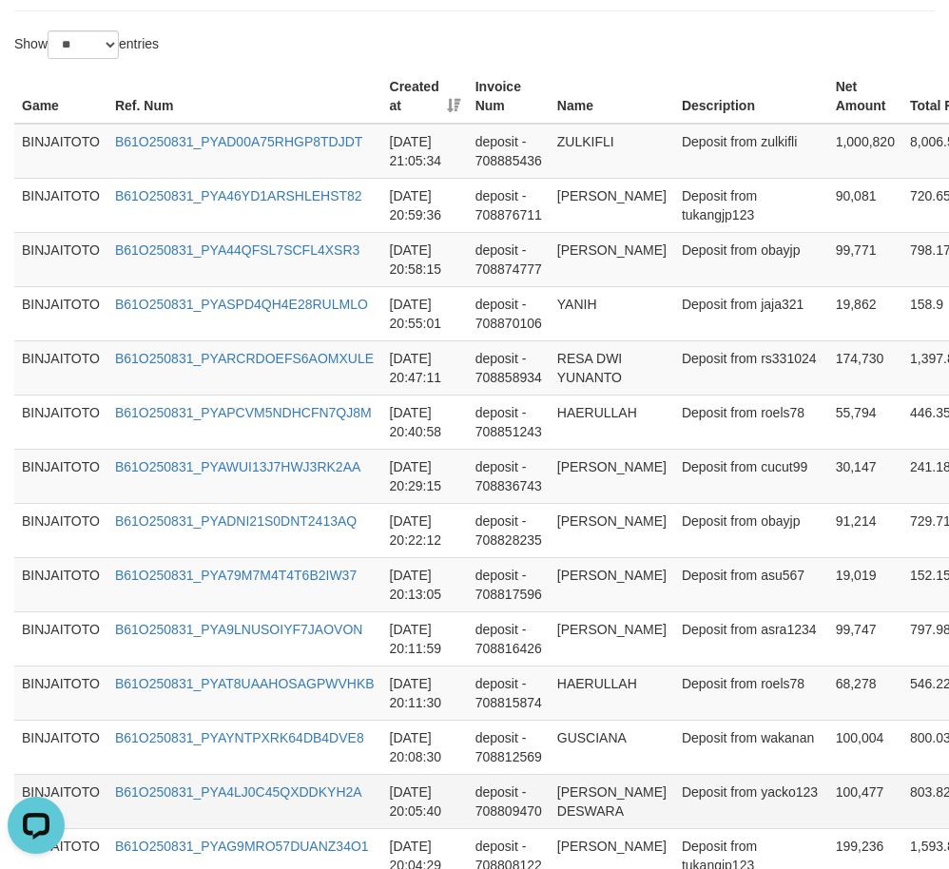
click at [571, 828] on td "YACKO DESWARA" at bounding box center [612, 801] width 125 height 54
drag, startPoint x: 571, startPoint y: 828, endPoint x: 599, endPoint y: 838, distance: 30.1
click at [599, 828] on td "YACKO DESWARA" at bounding box center [612, 801] width 125 height 54
click at [591, 828] on td "YACKO DESWARA" at bounding box center [612, 801] width 125 height 54
drag, startPoint x: 591, startPoint y: 832, endPoint x: 613, endPoint y: 847, distance: 27.4
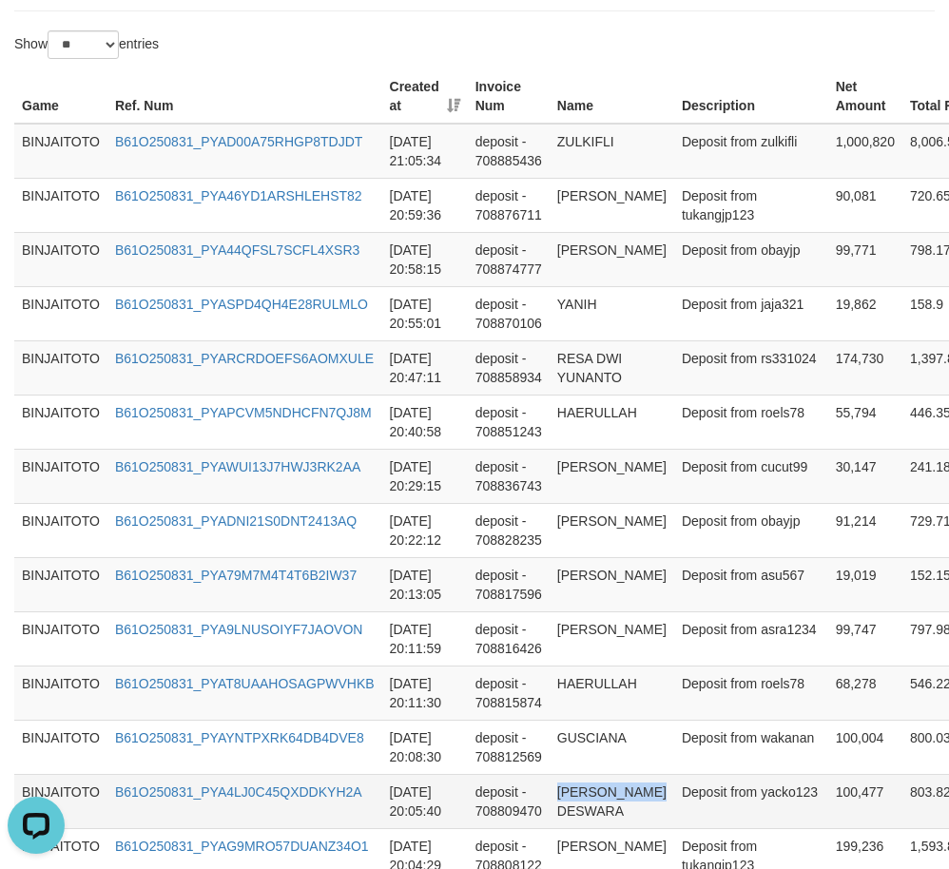
click at [613, 828] on td "YACKO DESWARA" at bounding box center [612, 801] width 125 height 54
